Goal: Navigation & Orientation: Find specific page/section

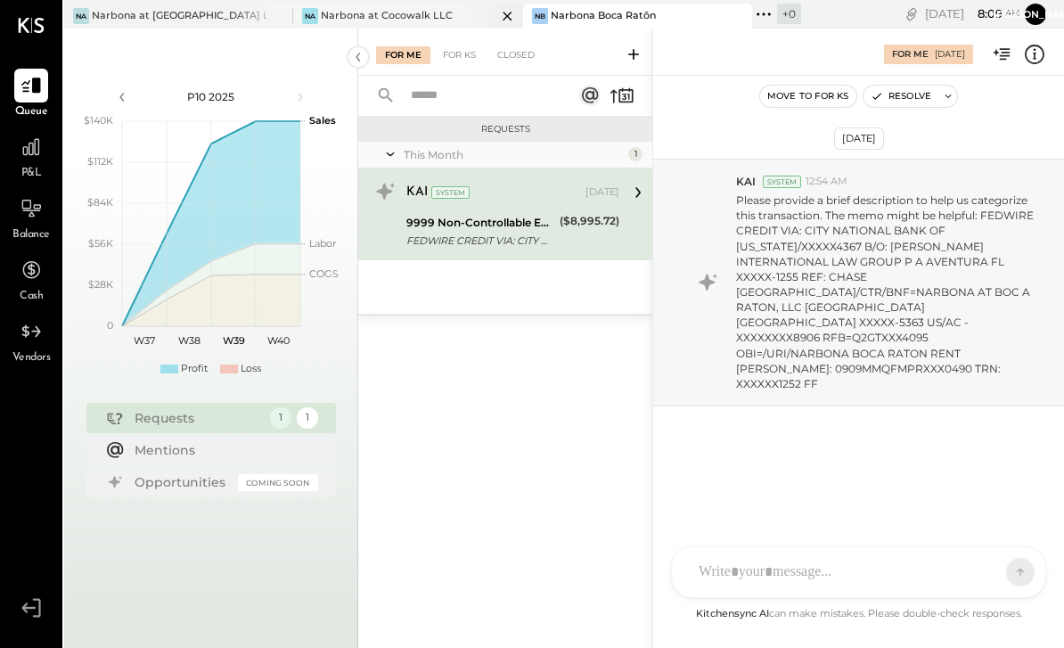
click at [336, 10] on div "Narbona at Cocowalk LLC" at bounding box center [387, 16] width 132 height 14
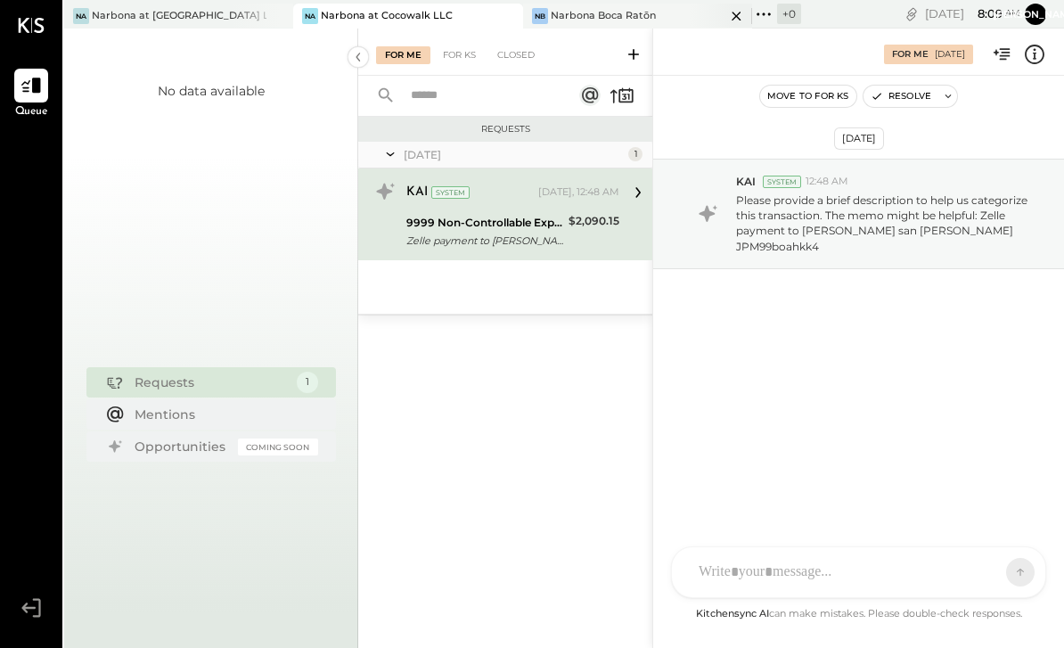
click at [594, 14] on div "Narbona Boca Ratōn" at bounding box center [603, 16] width 105 height 14
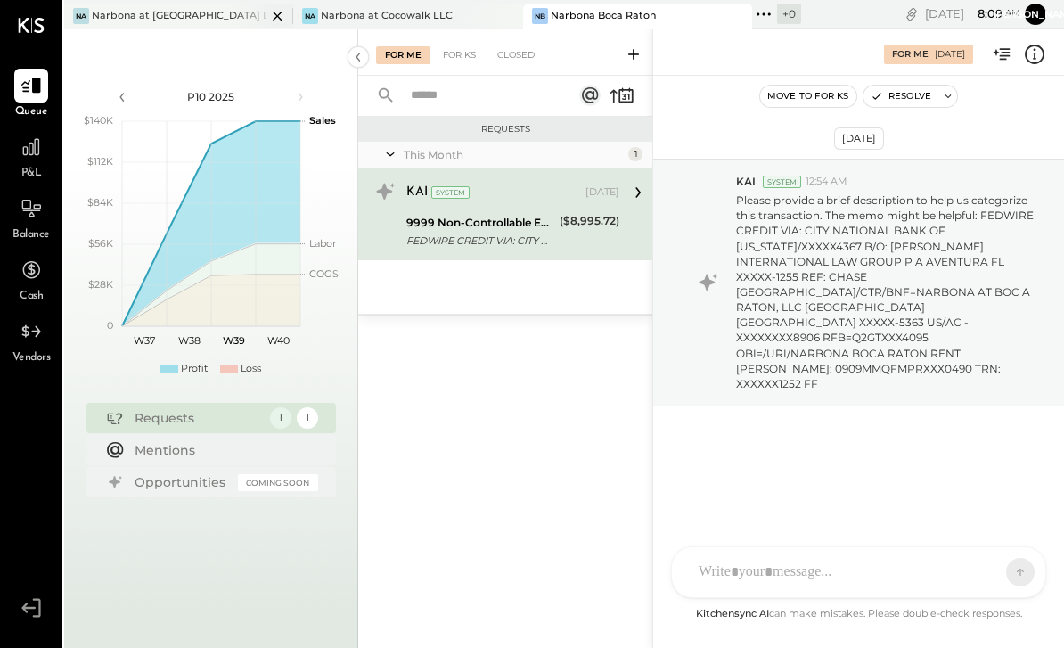
click at [136, 8] on div "Na Narbona at [GEOGRAPHIC_DATA] LLC" at bounding box center [165, 16] width 202 height 16
